Goal: Task Accomplishment & Management: Use online tool/utility

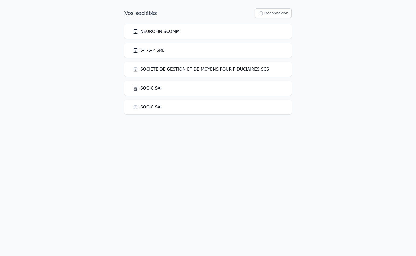
click at [149, 90] on link "SOGIC SA" at bounding box center [147, 88] width 28 height 6
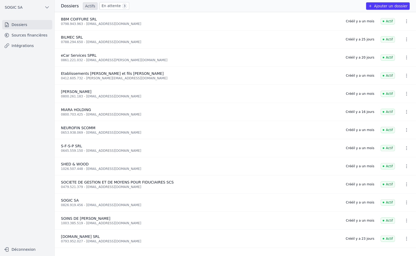
click at [107, 6] on link "En attente 3" at bounding box center [115, 6] width 30 height 8
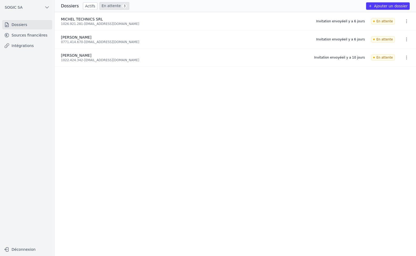
click at [22, 45] on link "Intégrations" at bounding box center [27, 45] width 50 height 9
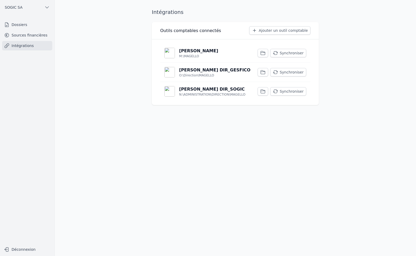
click at [287, 52] on button "Synchroniser" at bounding box center [288, 53] width 36 height 8
click at [283, 72] on button "Synchroniser" at bounding box center [288, 72] width 36 height 8
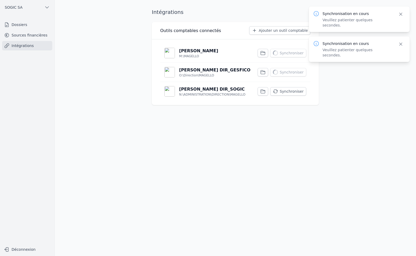
click at [286, 90] on button "Synchroniser" at bounding box center [288, 91] width 36 height 8
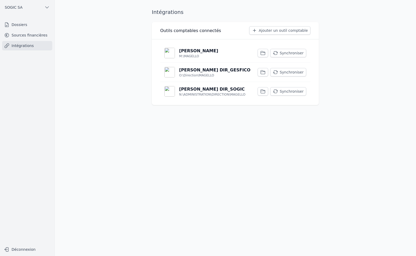
click at [18, 33] on link "Sources financières" at bounding box center [27, 34] width 50 height 9
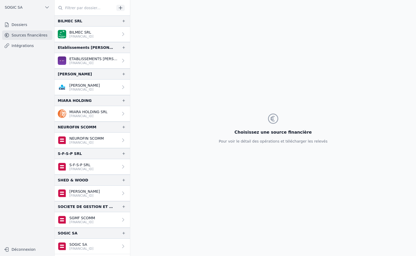
scroll to position [82, 0]
